Goal: Transaction & Acquisition: Purchase product/service

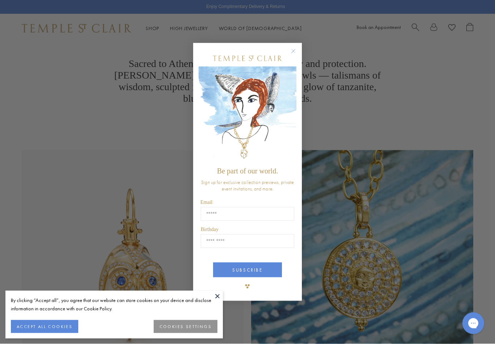
scroll to position [242, 0]
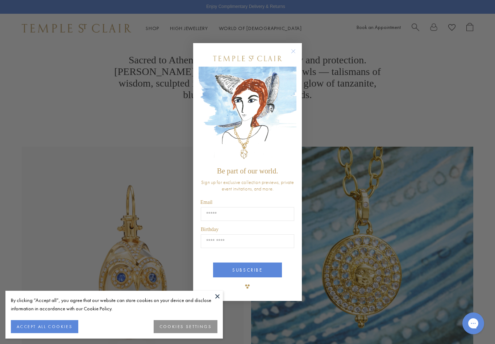
click at [289, 56] on icon "Close dialog" at bounding box center [293, 51] width 9 height 9
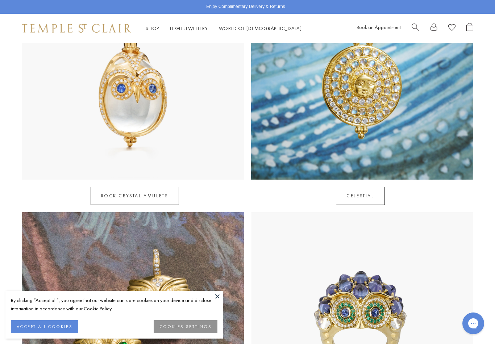
scroll to position [436, 0]
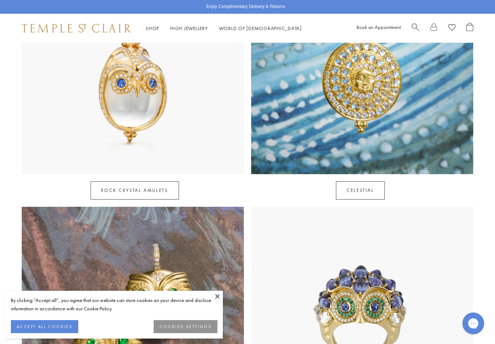
click at [223, 306] on img at bounding box center [133, 318] width 222 height 222
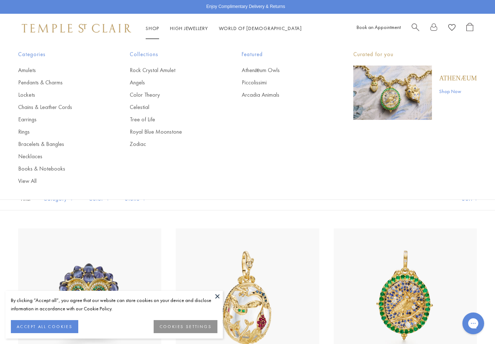
click at [24, 121] on link "Earrings" at bounding box center [59, 119] width 83 height 8
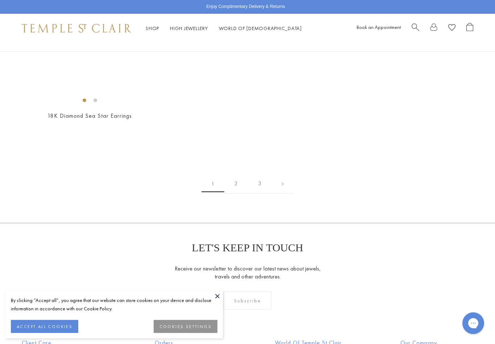
scroll to position [3624, 0]
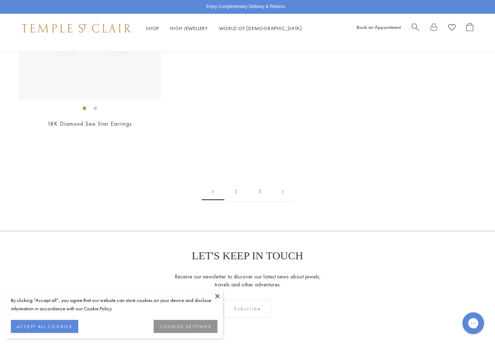
click at [239, 187] on link "2" at bounding box center [236, 192] width 24 height 20
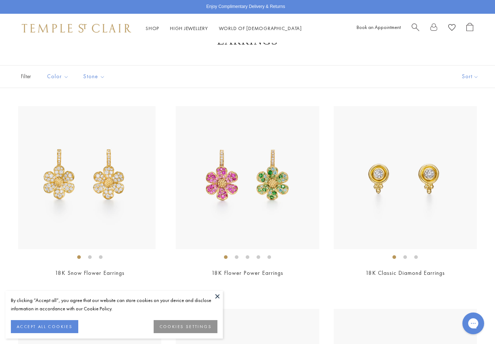
scroll to position [28, 0]
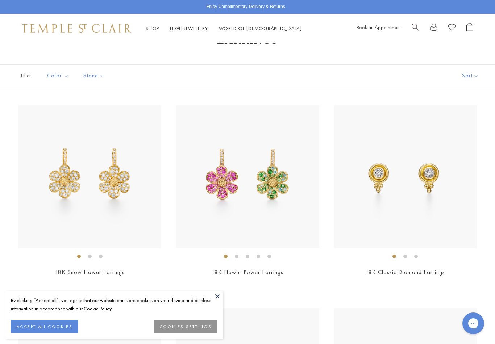
click at [416, 193] on img at bounding box center [404, 176] width 143 height 143
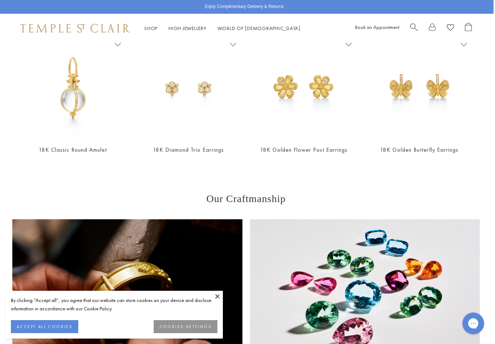
scroll to position [541, 1]
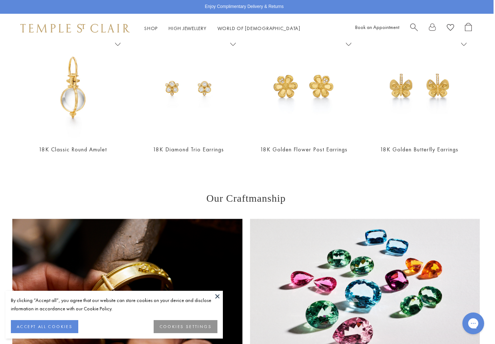
click at [65, 109] on img at bounding box center [72, 88] width 101 height 101
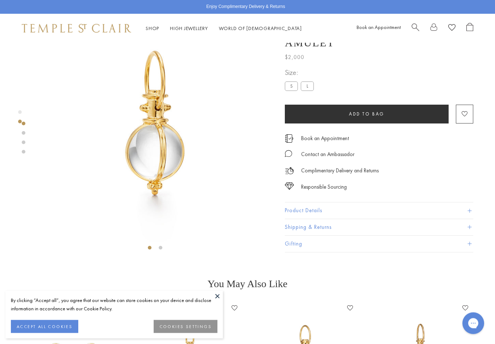
scroll to position [37, 0]
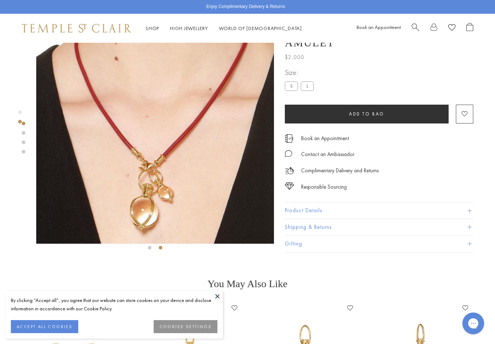
click at [309, 88] on label "L" at bounding box center [307, 86] width 13 height 9
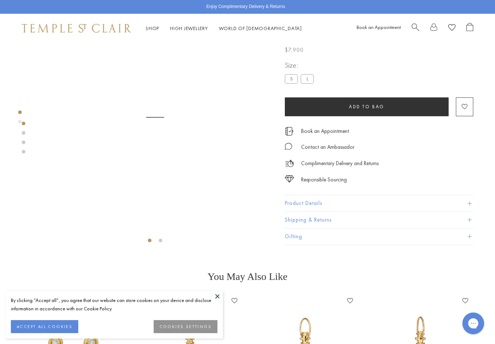
scroll to position [44, 0]
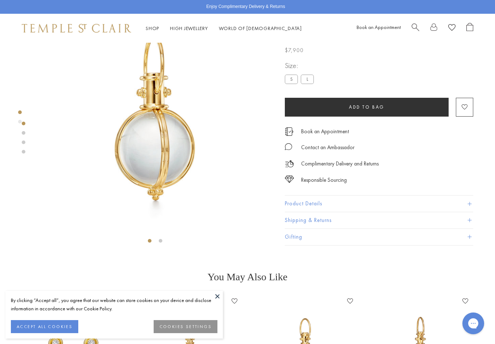
click at [292, 84] on label "S" at bounding box center [291, 79] width 13 height 9
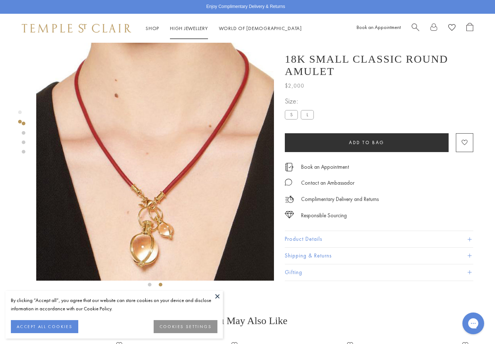
click at [183, 27] on link "High Jewellery High Jewellery" at bounding box center [189, 28] width 38 height 7
